Goal: Task Accomplishment & Management: Complete application form

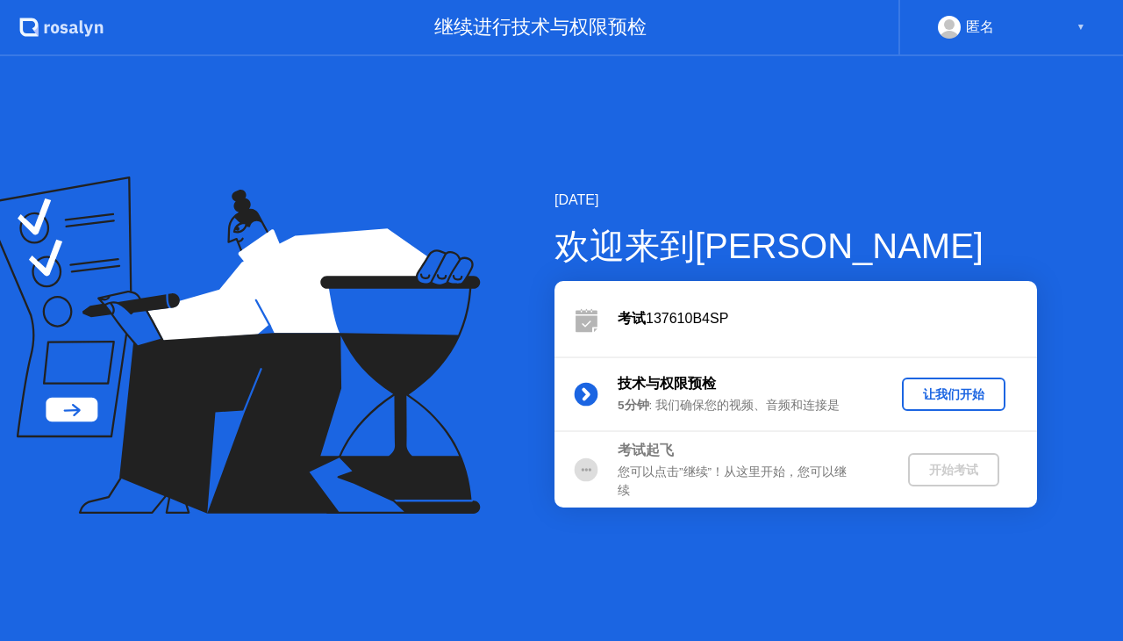
click at [951, 386] on div "让我们开始" at bounding box center [954, 394] width 90 height 17
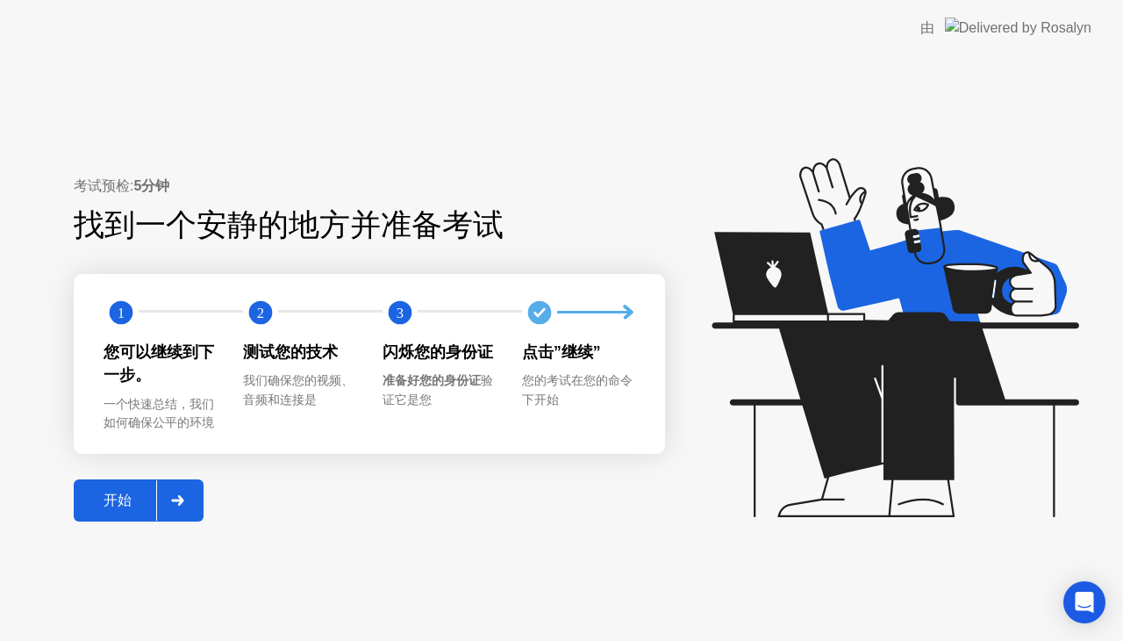
click at [107, 515] on button "开始" at bounding box center [139, 500] width 130 height 42
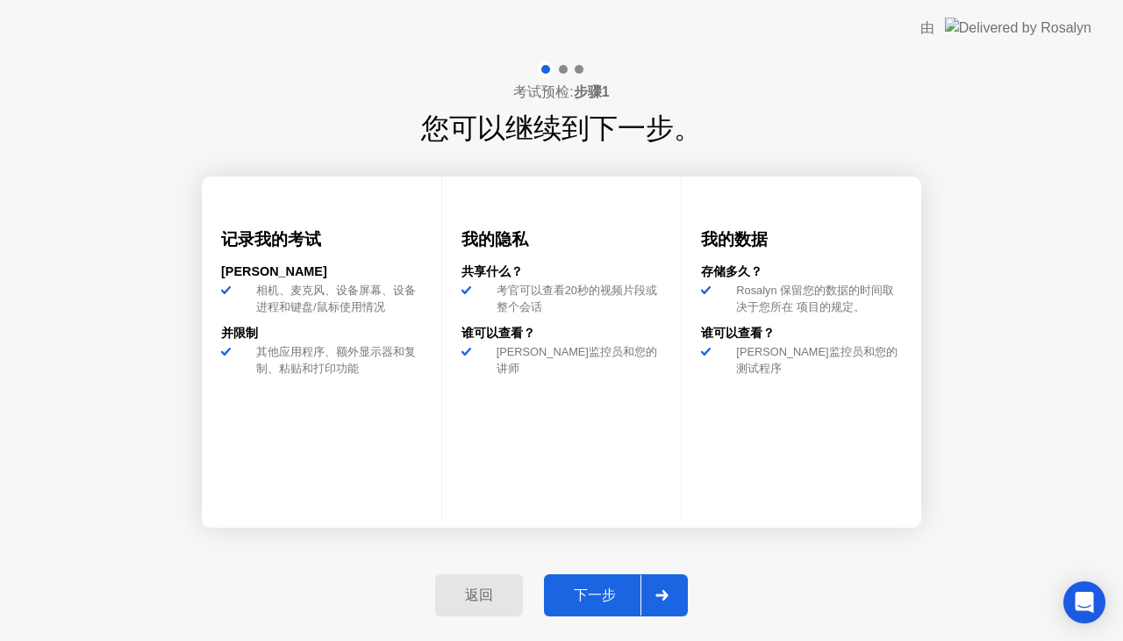
click at [604, 607] on button "下一步" at bounding box center [616, 595] width 144 height 42
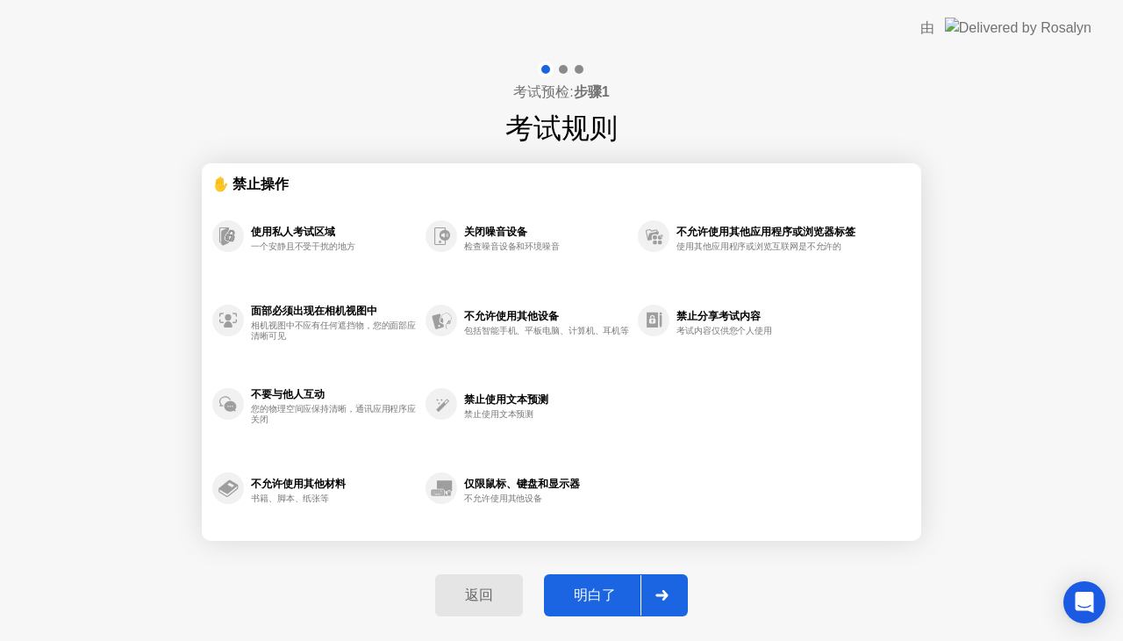
click at [604, 607] on button "明白了" at bounding box center [616, 595] width 144 height 42
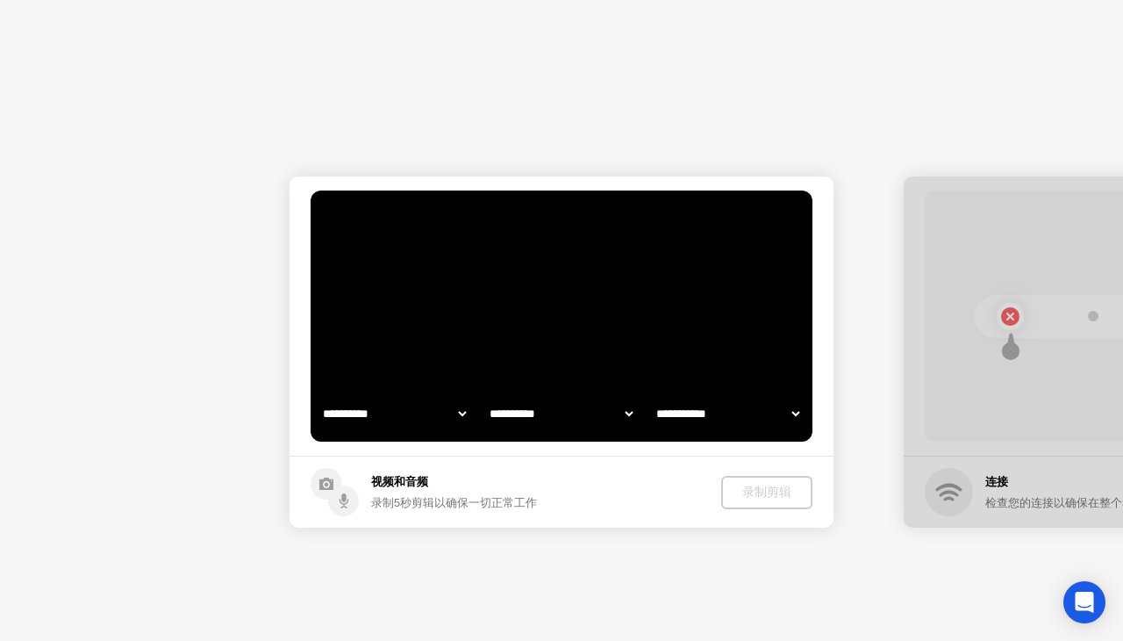
select select "**********"
select select "*******"
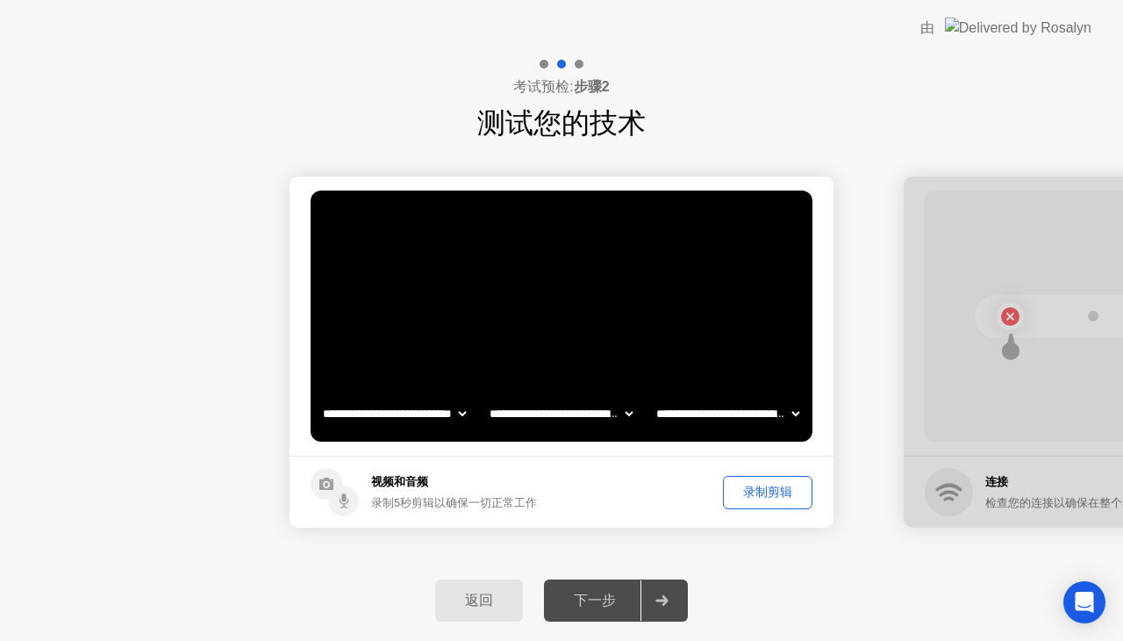
click at [761, 476] on button "录制剪辑" at bounding box center [768, 492] width 90 height 33
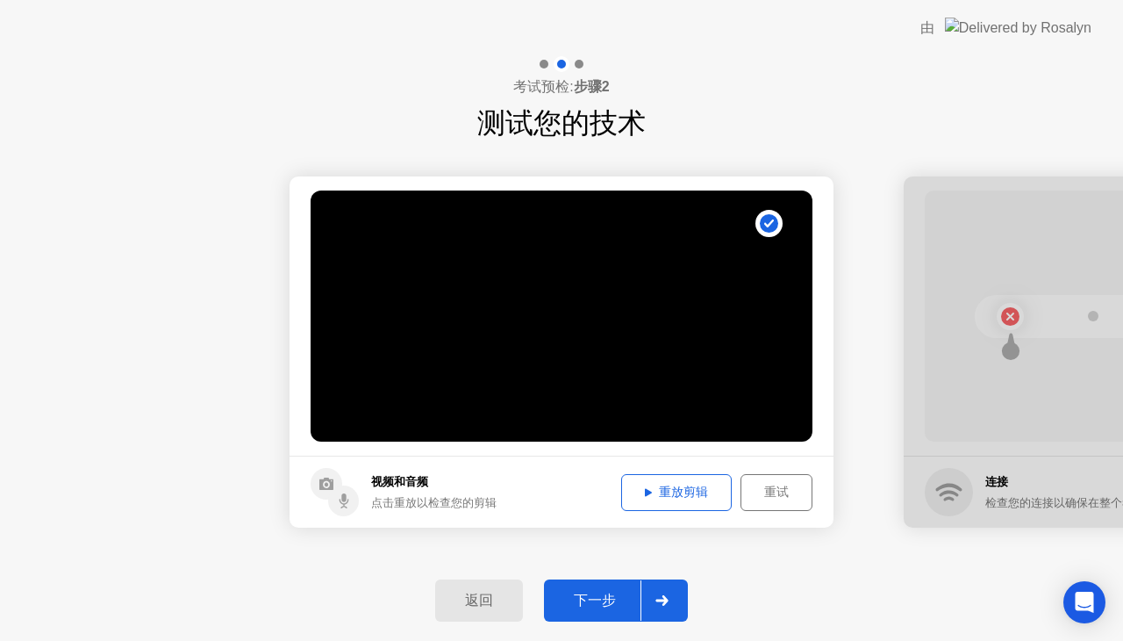
click at [619, 591] on div "下一步" at bounding box center [594, 600] width 91 height 18
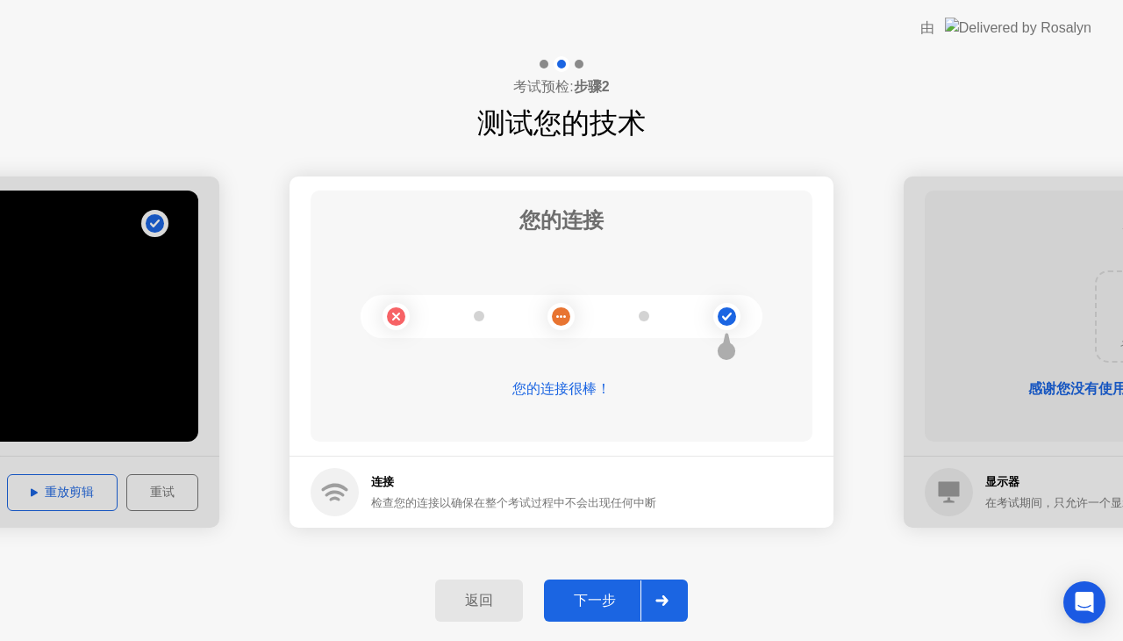
click at [631, 587] on button "下一步" at bounding box center [616, 600] width 144 height 42
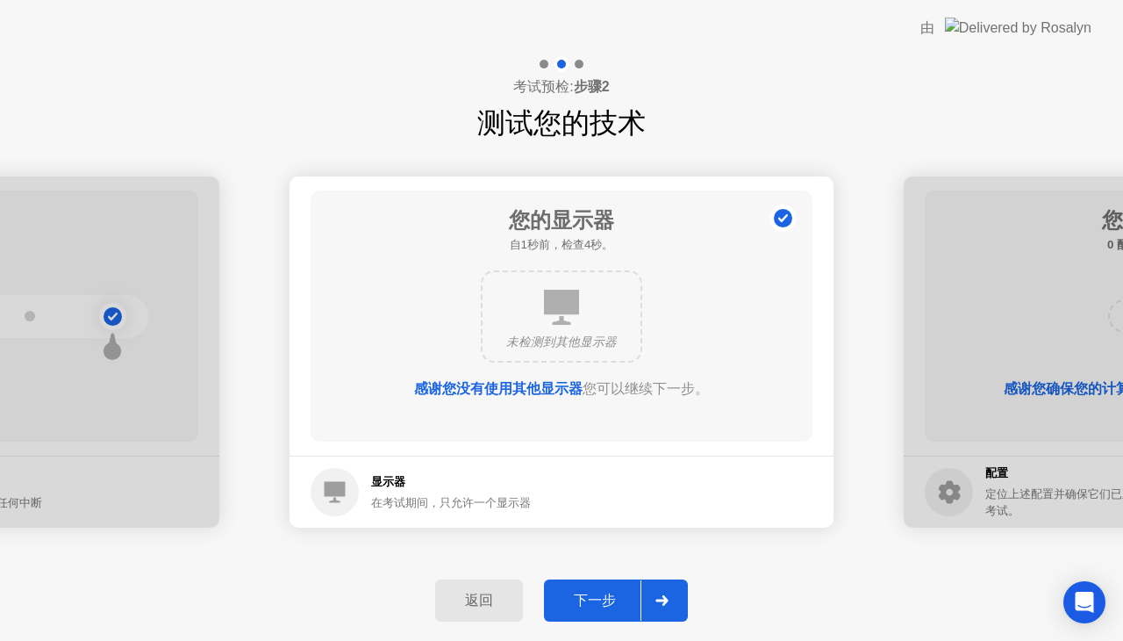
click at [601, 584] on button "下一步" at bounding box center [616, 600] width 144 height 42
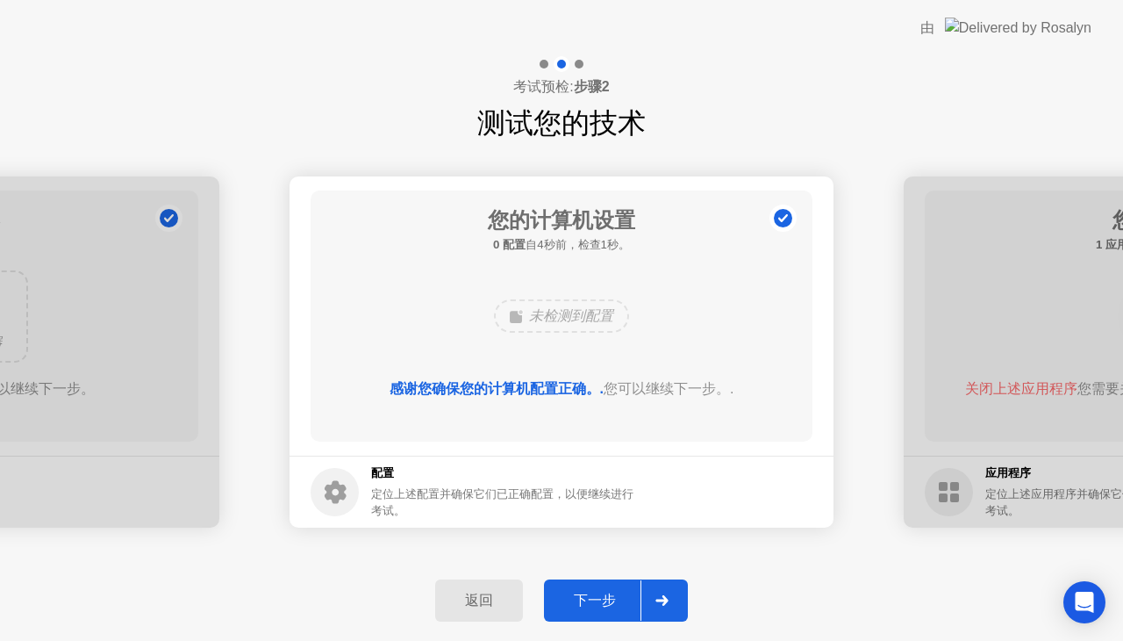
click at [590, 599] on div "下一步" at bounding box center [594, 600] width 91 height 18
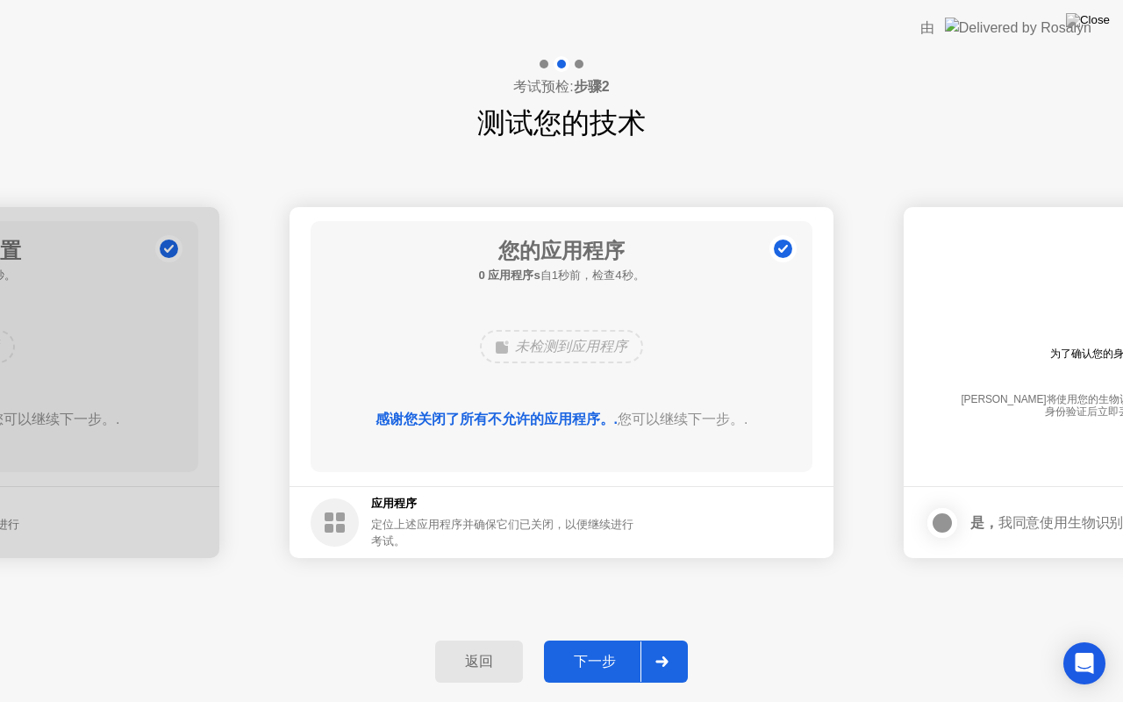
click at [634, 640] on div "下一步" at bounding box center [594, 662] width 91 height 18
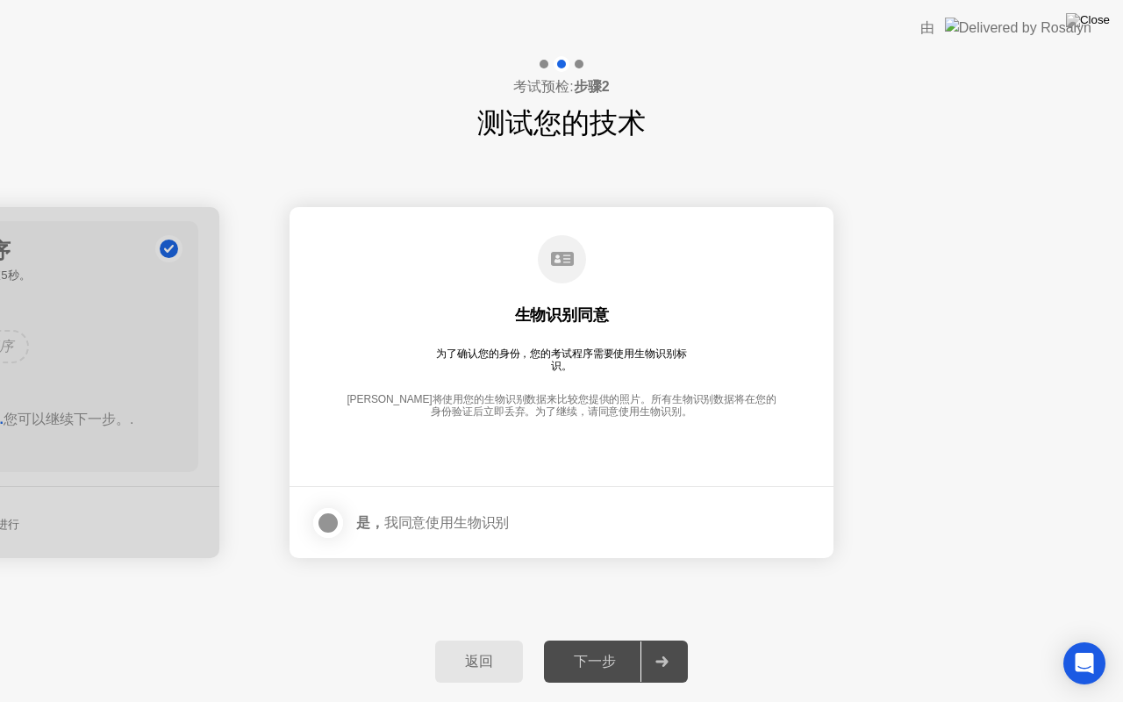
click at [326, 512] on div at bounding box center [328, 522] width 21 height 21
click at [657, 640] on icon at bounding box center [661, 661] width 13 height 11
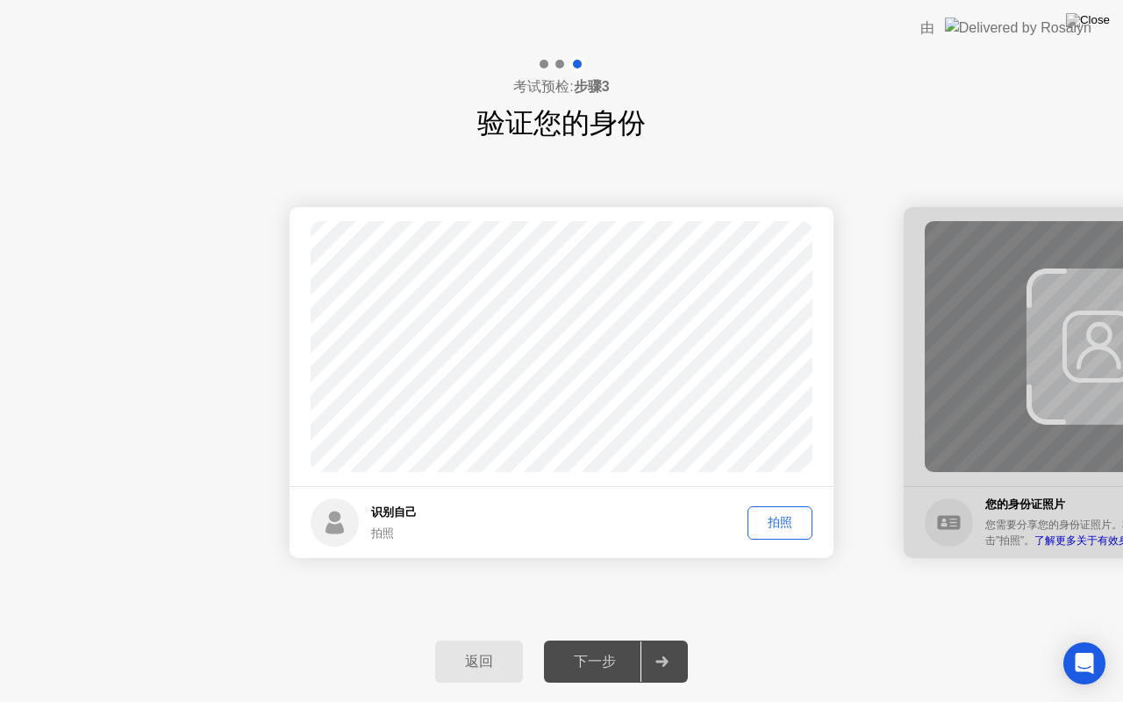
click at [790, 529] on div "拍照" at bounding box center [780, 522] width 53 height 17
click at [616, 640] on button "下一步" at bounding box center [616, 662] width 144 height 42
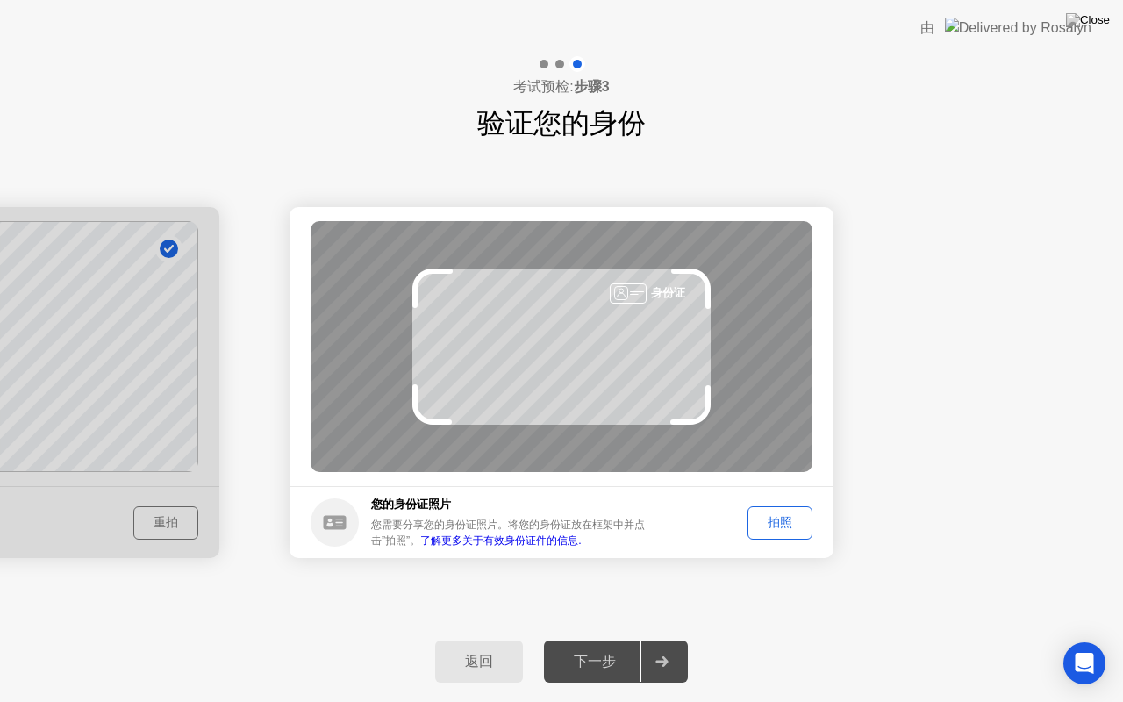
click at [770, 534] on button "拍照" at bounding box center [780, 522] width 65 height 33
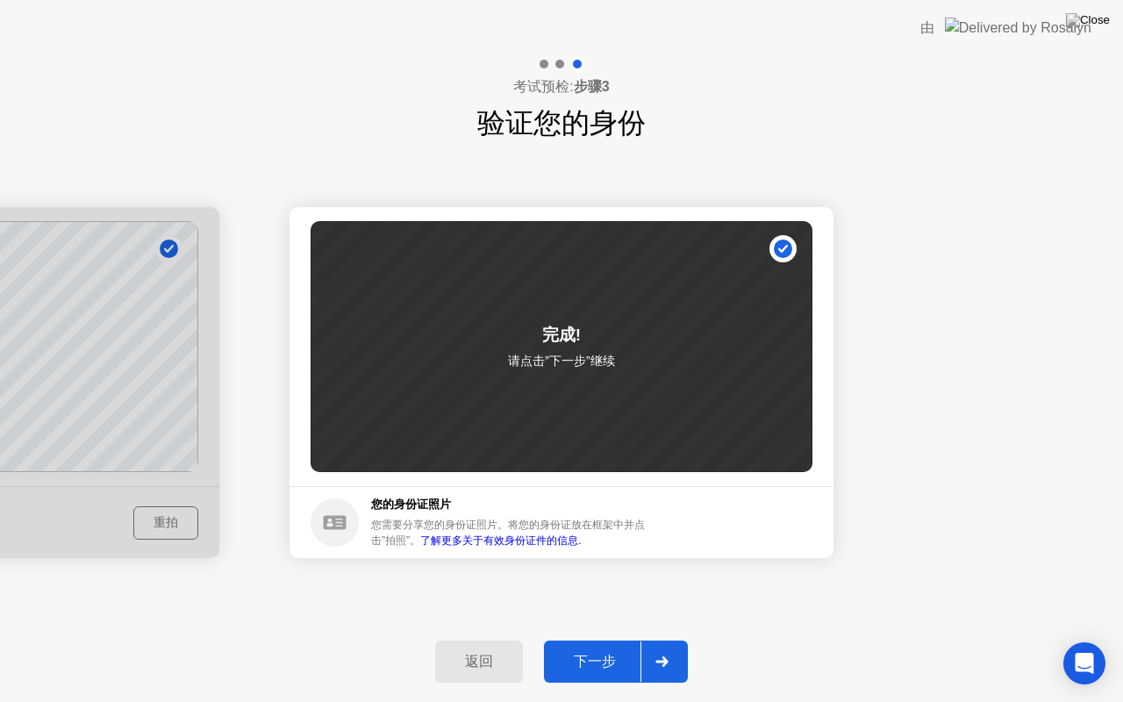
click at [627, 640] on button "下一步" at bounding box center [616, 662] width 144 height 42
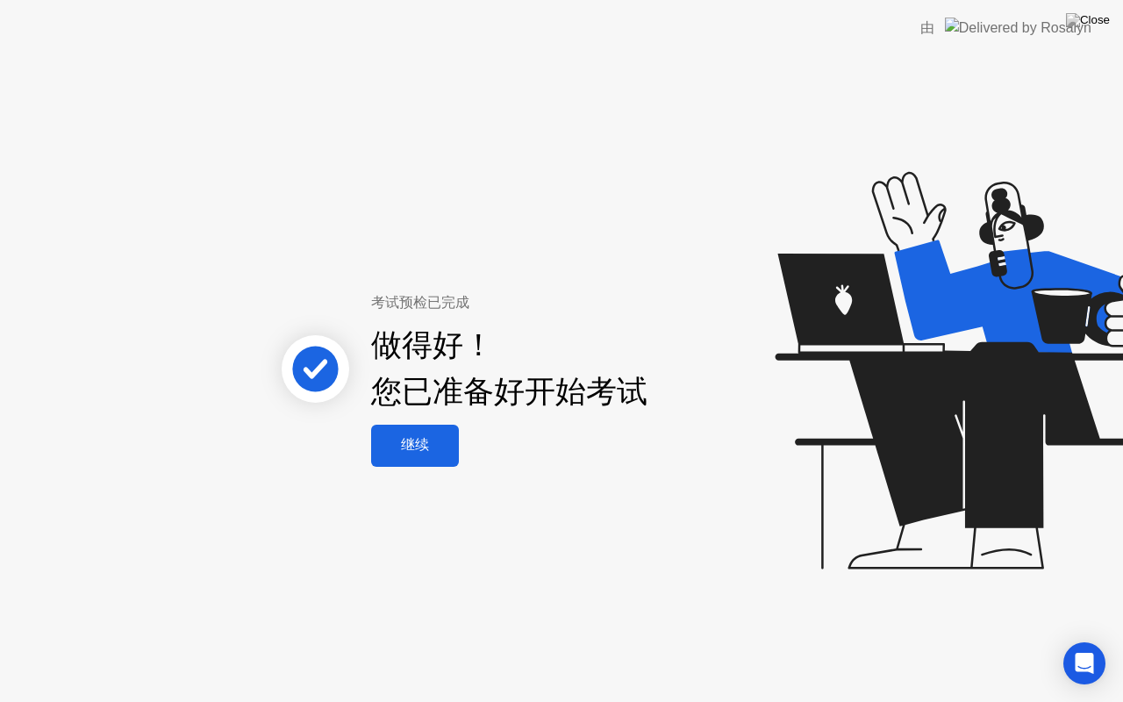
drag, startPoint x: 627, startPoint y: 643, endPoint x: 426, endPoint y: 463, distance: 269.7
click at [426, 463] on div "考试预检已完成 做得好！ 您已准备好开始考试 继续" at bounding box center [561, 379] width 1123 height 646
click at [420, 448] on div "继续" at bounding box center [414, 445] width 77 height 18
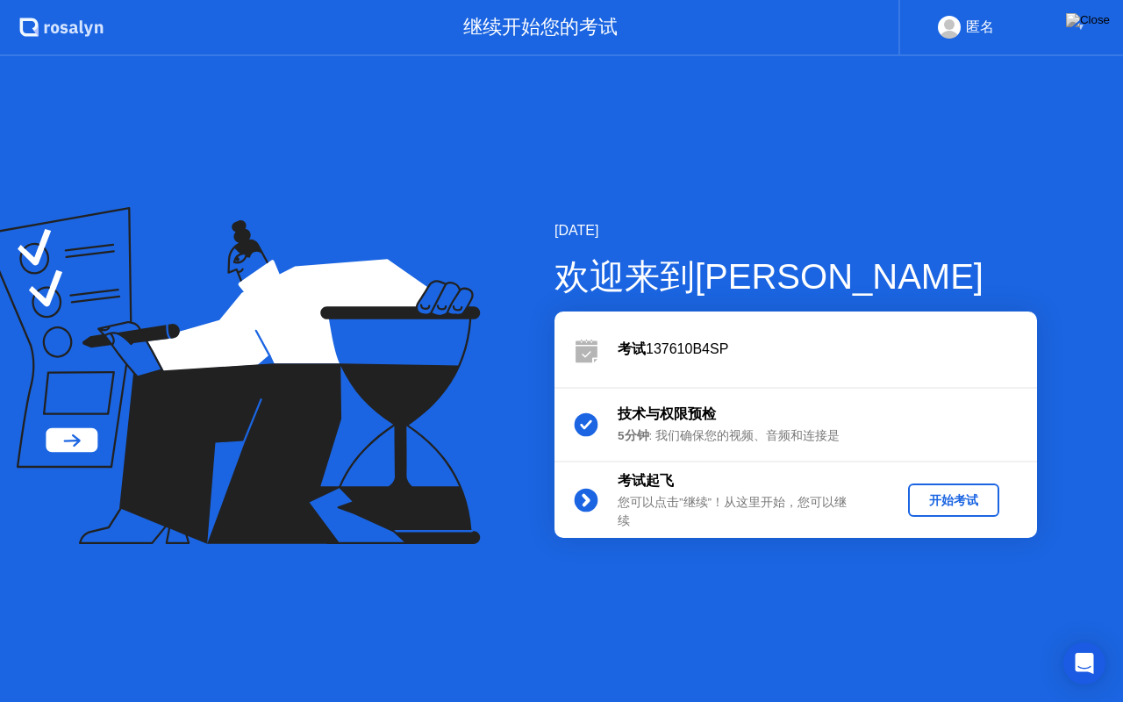
click at [935, 500] on div "开始考试" at bounding box center [953, 500] width 77 height 17
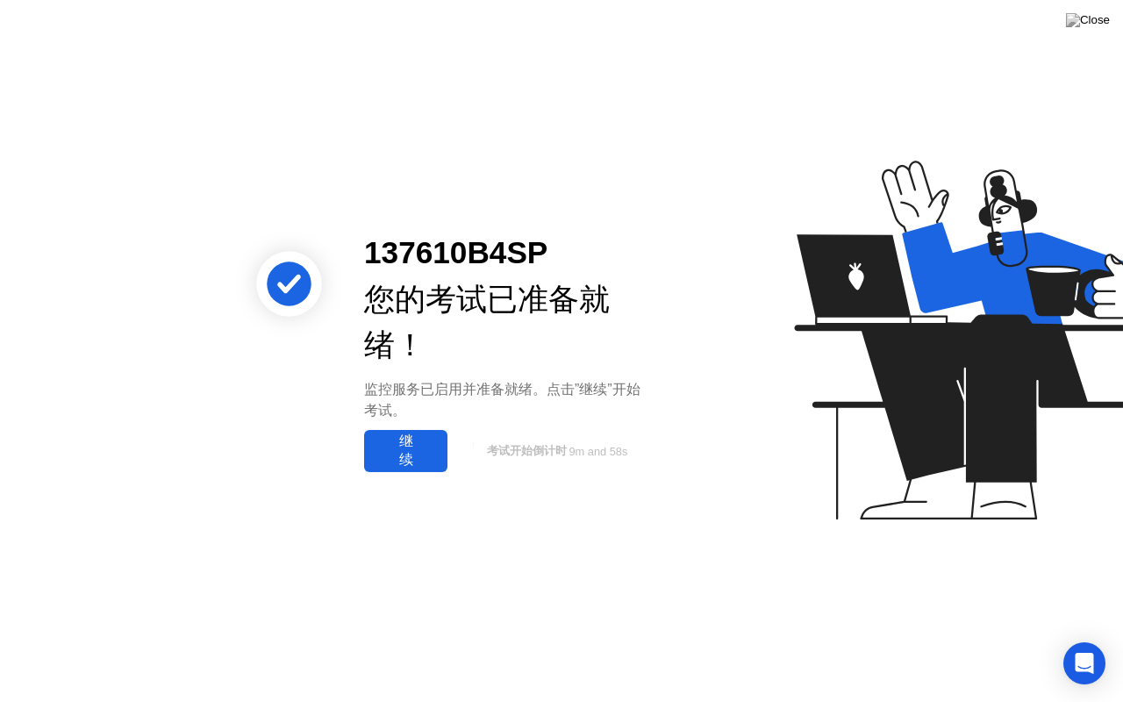
click at [385, 460] on div "继续" at bounding box center [405, 451] width 73 height 37
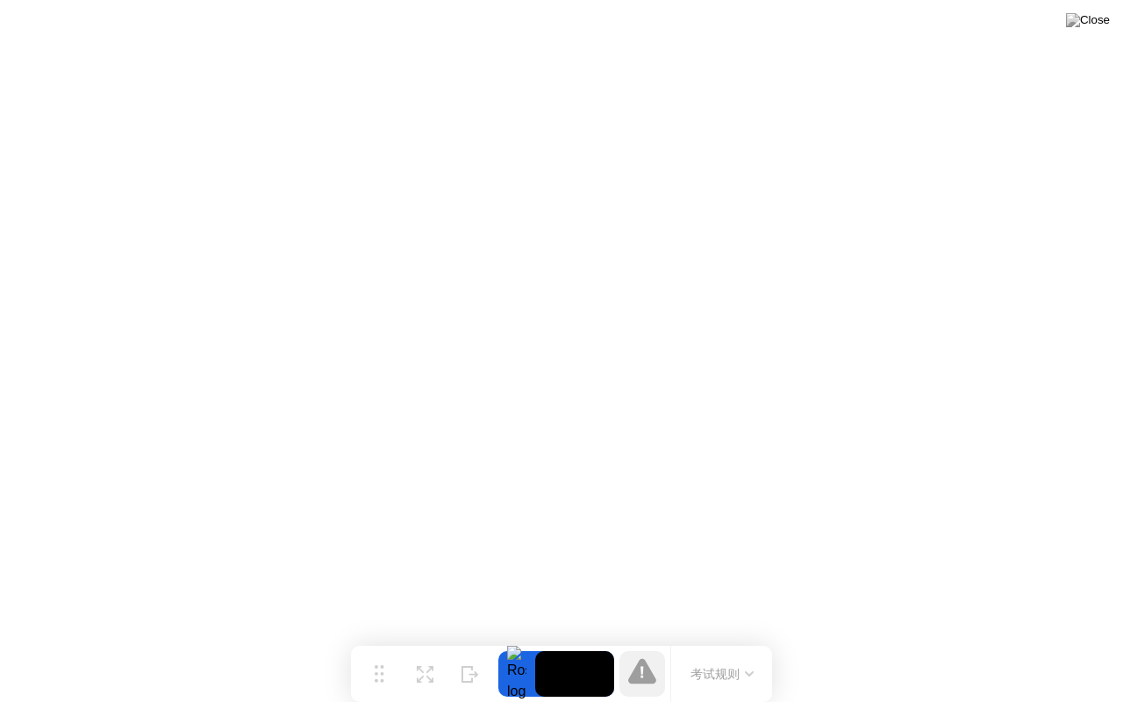
click at [692, 640] on div "考试规则" at bounding box center [721, 674] width 102 height 56
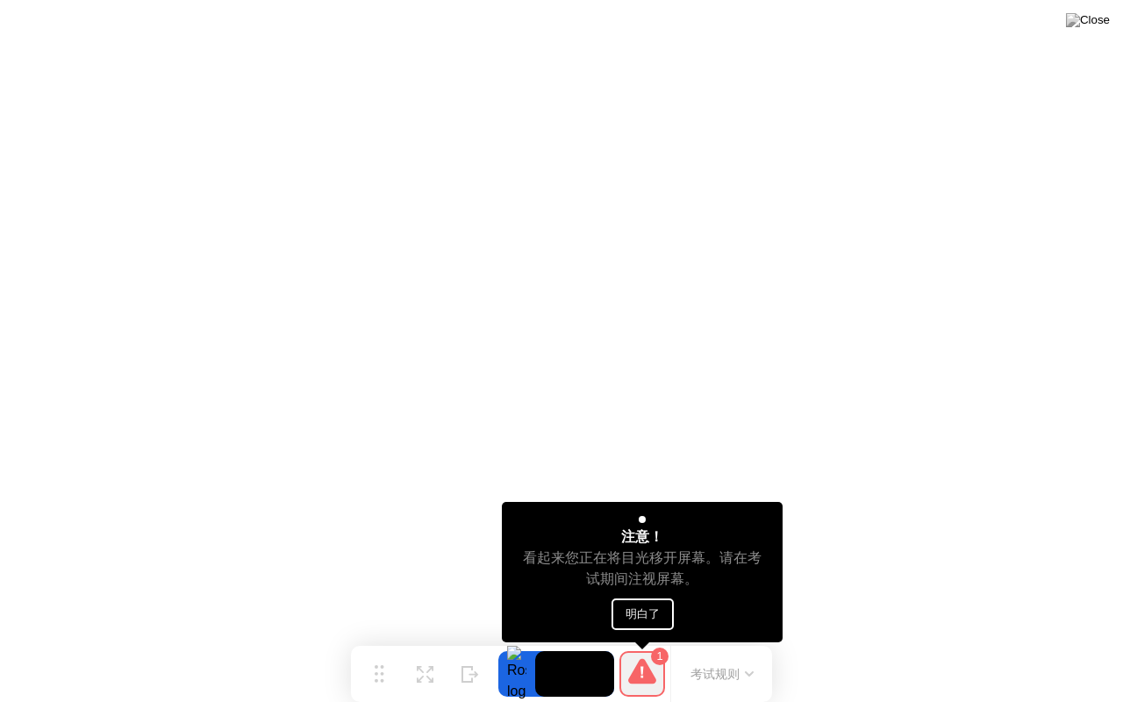
click at [627, 604] on button "明白了" at bounding box center [643, 614] width 62 height 32
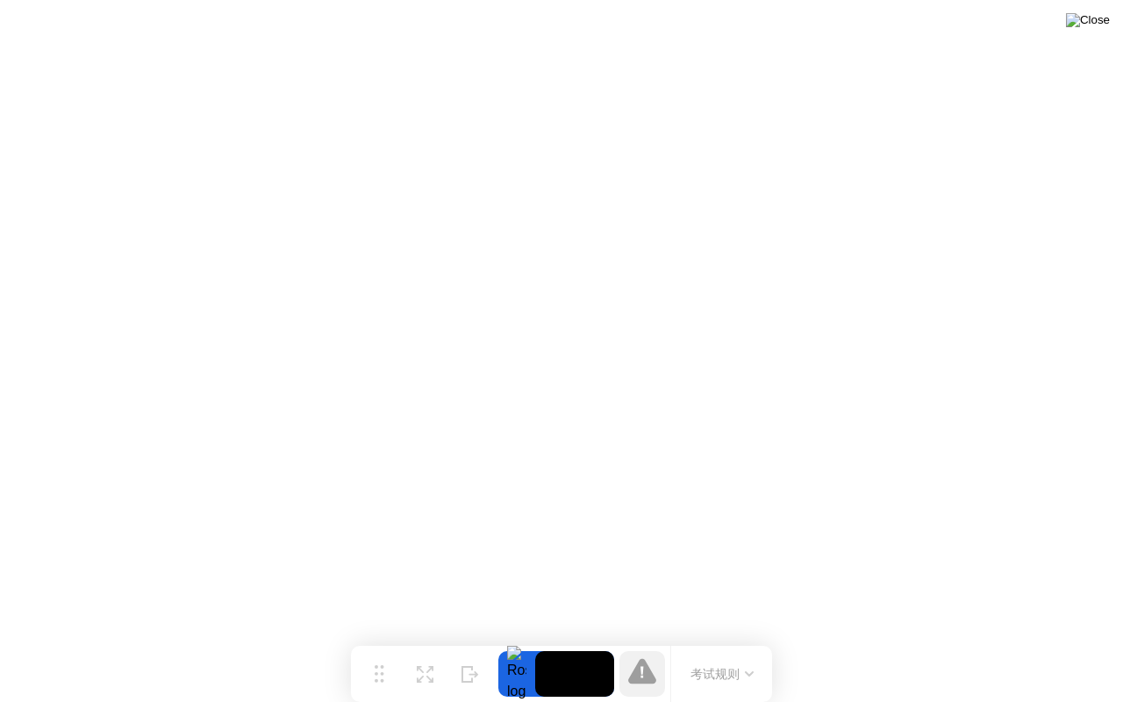
click at [1103, 19] on img at bounding box center [1088, 20] width 44 height 14
